Goal: Information Seeking & Learning: Find specific fact

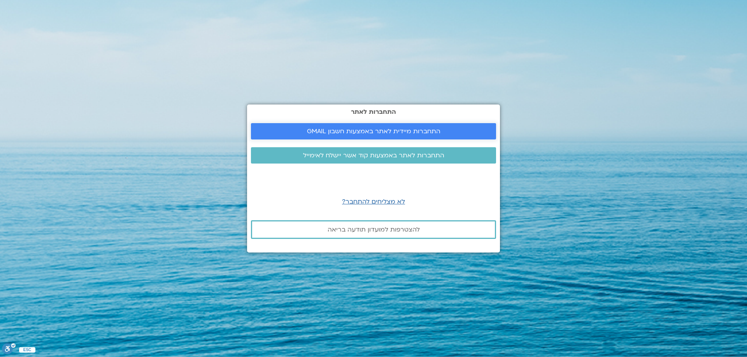
click at [414, 131] on span "התחברות מיידית לאתר באמצעות חשבון GMAIL" at bounding box center [373, 131] width 133 height 7
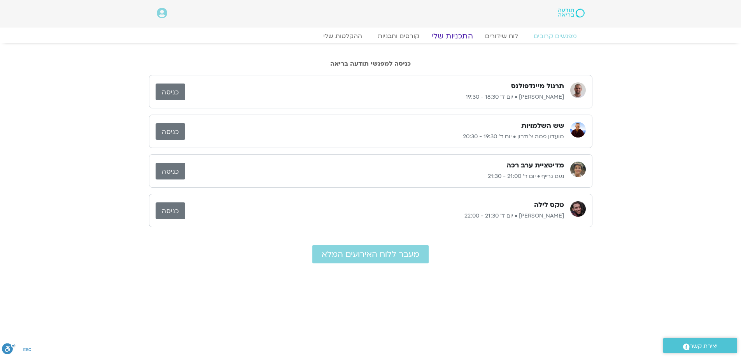
click at [458, 34] on link "התכניות שלי" at bounding box center [452, 36] width 60 height 9
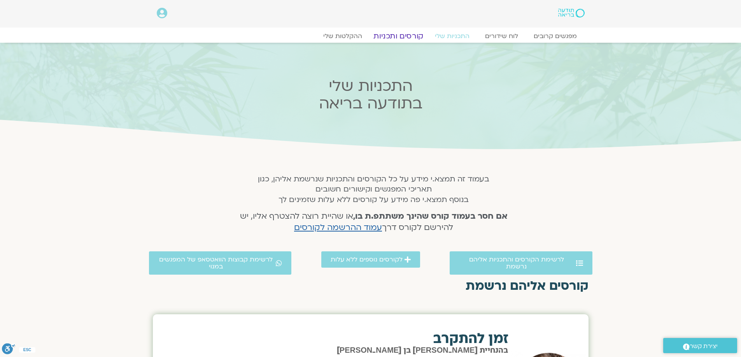
click at [415, 35] on link "קורסים ותכניות" at bounding box center [398, 36] width 68 height 9
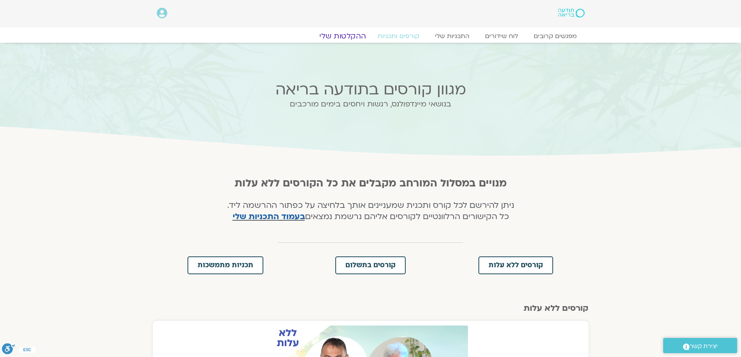
click at [352, 36] on link "ההקלטות שלי" at bounding box center [342, 36] width 65 height 9
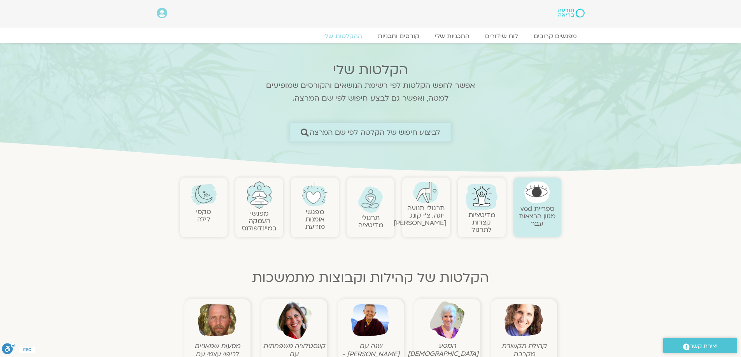
click at [359, 132] on span "לביצוע חיפוש של הקלטה לפי שם המרצה" at bounding box center [375, 132] width 131 height 8
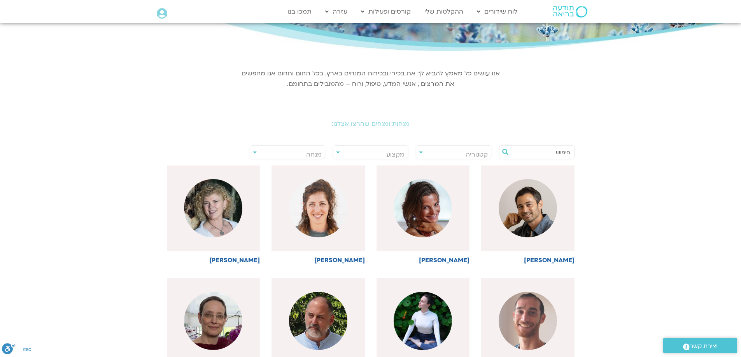
scroll to position [78, 0]
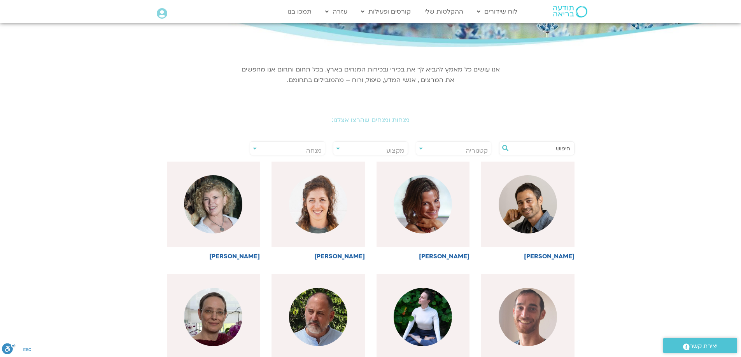
click at [555, 148] on input "text" at bounding box center [540, 148] width 59 height 13
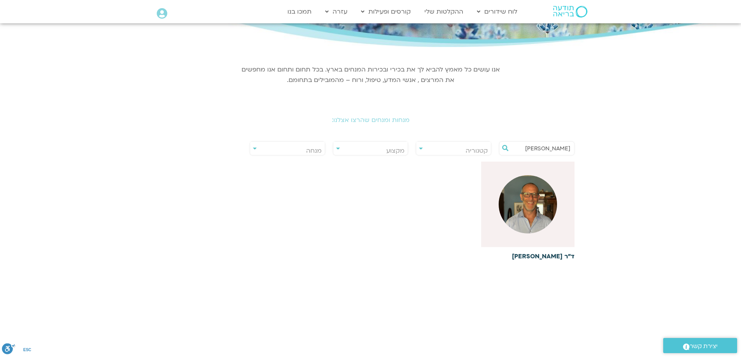
type input "עודד"
click at [541, 209] on img at bounding box center [528, 204] width 58 height 58
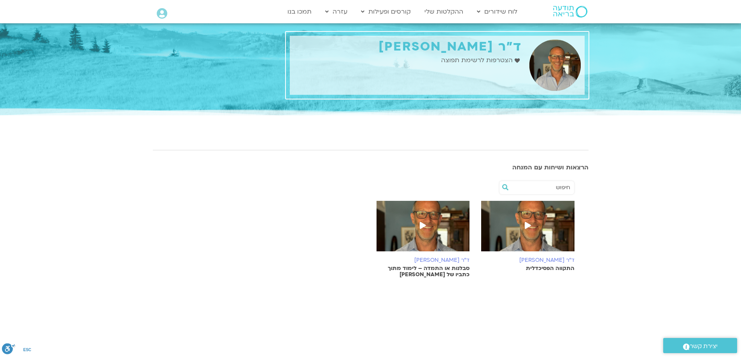
click at [533, 228] on span at bounding box center [528, 226] width 14 height 14
